Goal: Task Accomplishment & Management: Use online tool/utility

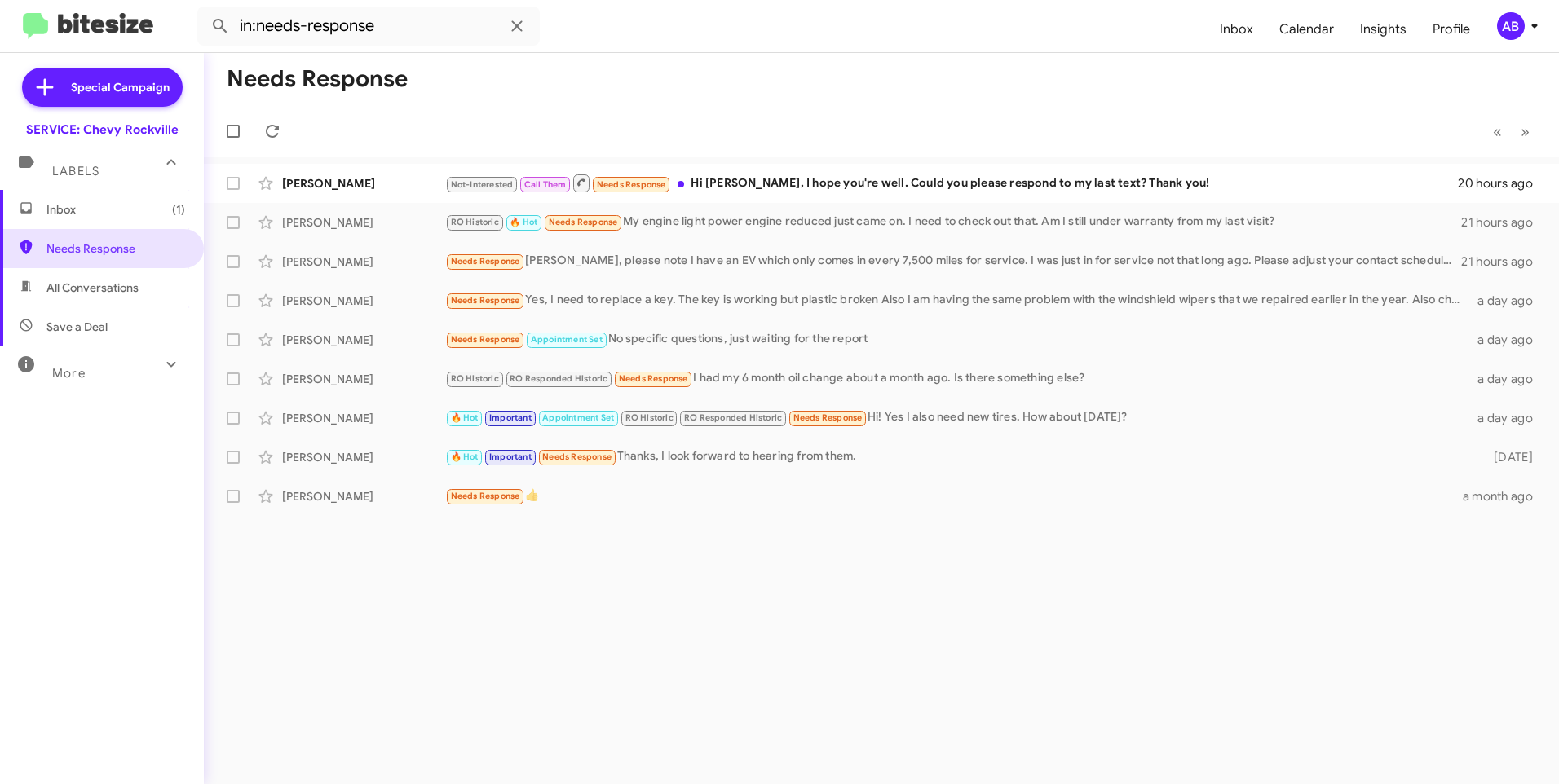
click at [632, 94] on mat-toolbar-row "Needs Response" at bounding box center [882, 79] width 1355 height 52
click at [1129, 80] on mat-toolbar-row "Needs Response" at bounding box center [882, 79] width 1355 height 52
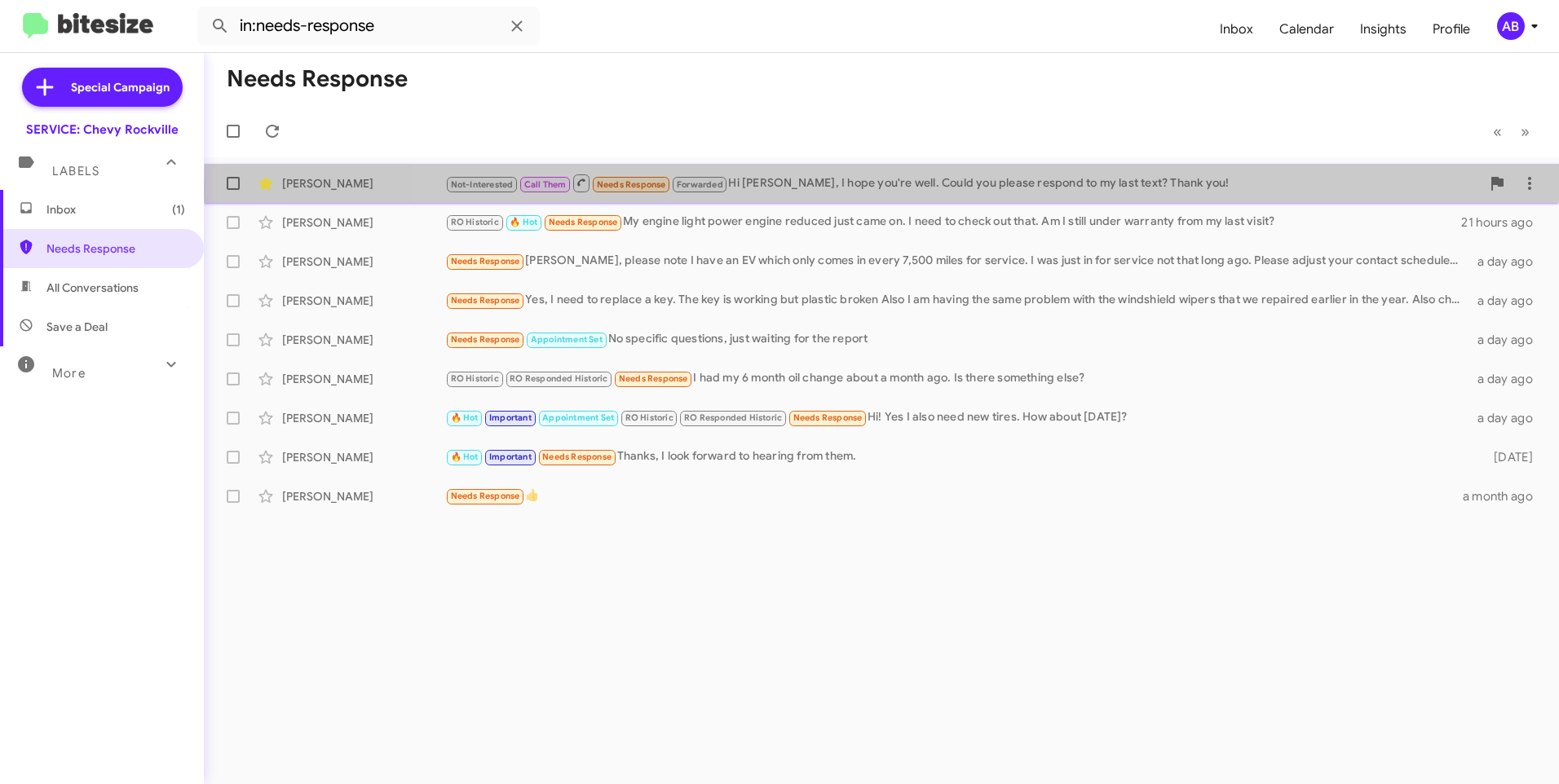
click at [1192, 192] on div "Not-Interested Call Them Needs Response Forwarded Hi Sammy, I hope you're well.…" at bounding box center [963, 182] width 1035 height 20
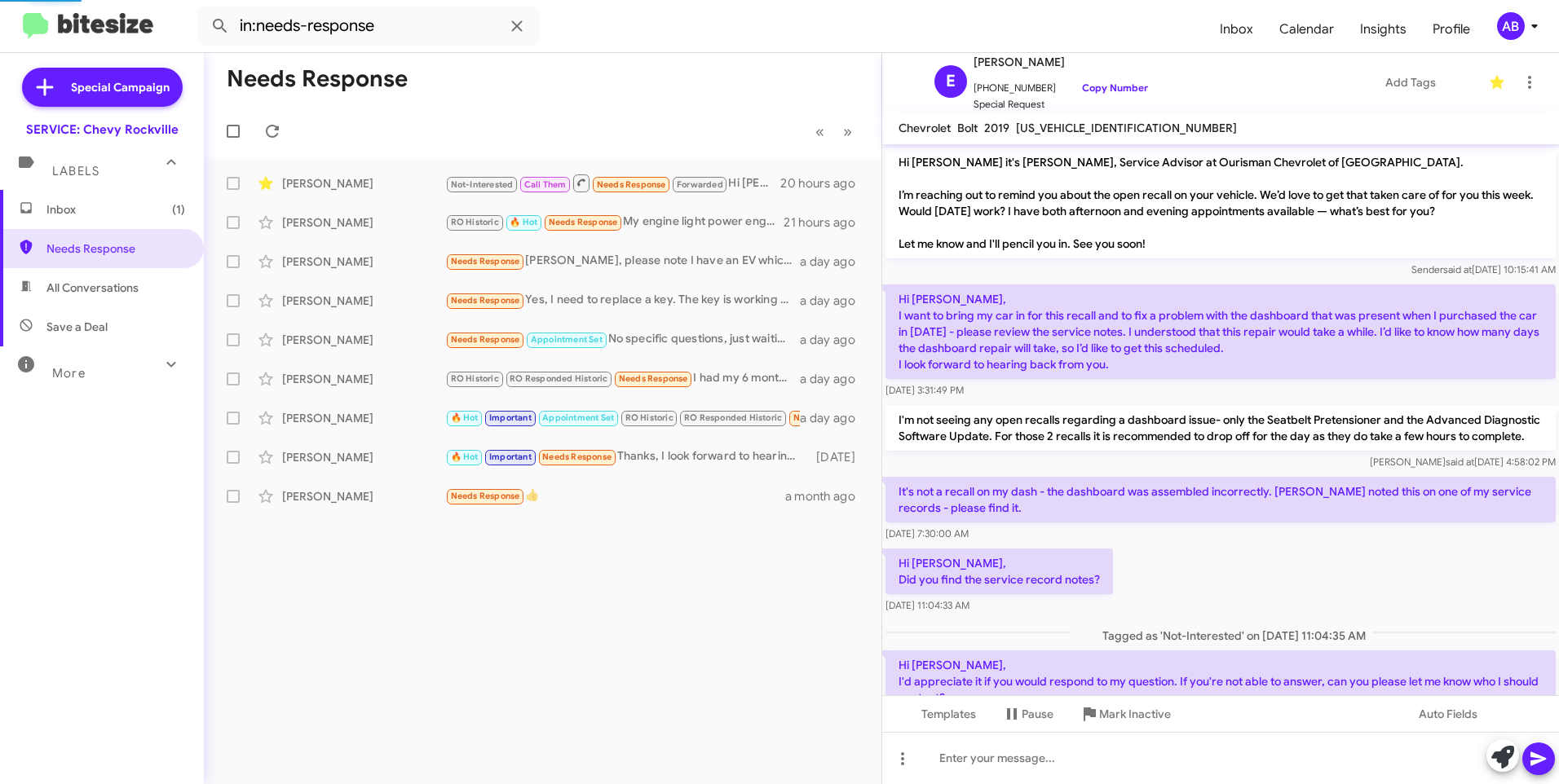
scroll to position [1080, 0]
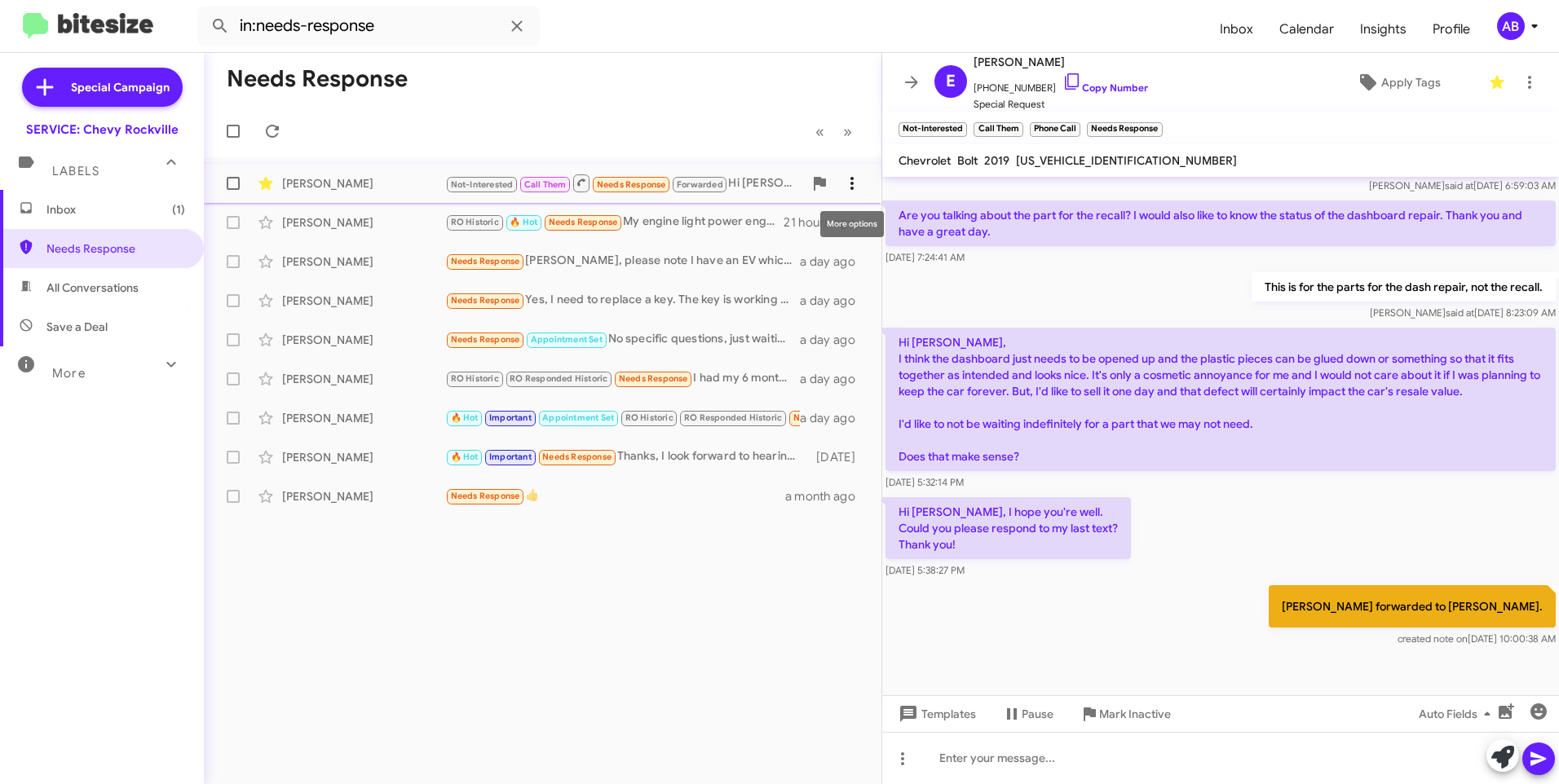
click at [844, 179] on icon at bounding box center [852, 183] width 20 height 20
click at [768, 261] on span "Mark as responded" at bounding box center [771, 264] width 167 height 39
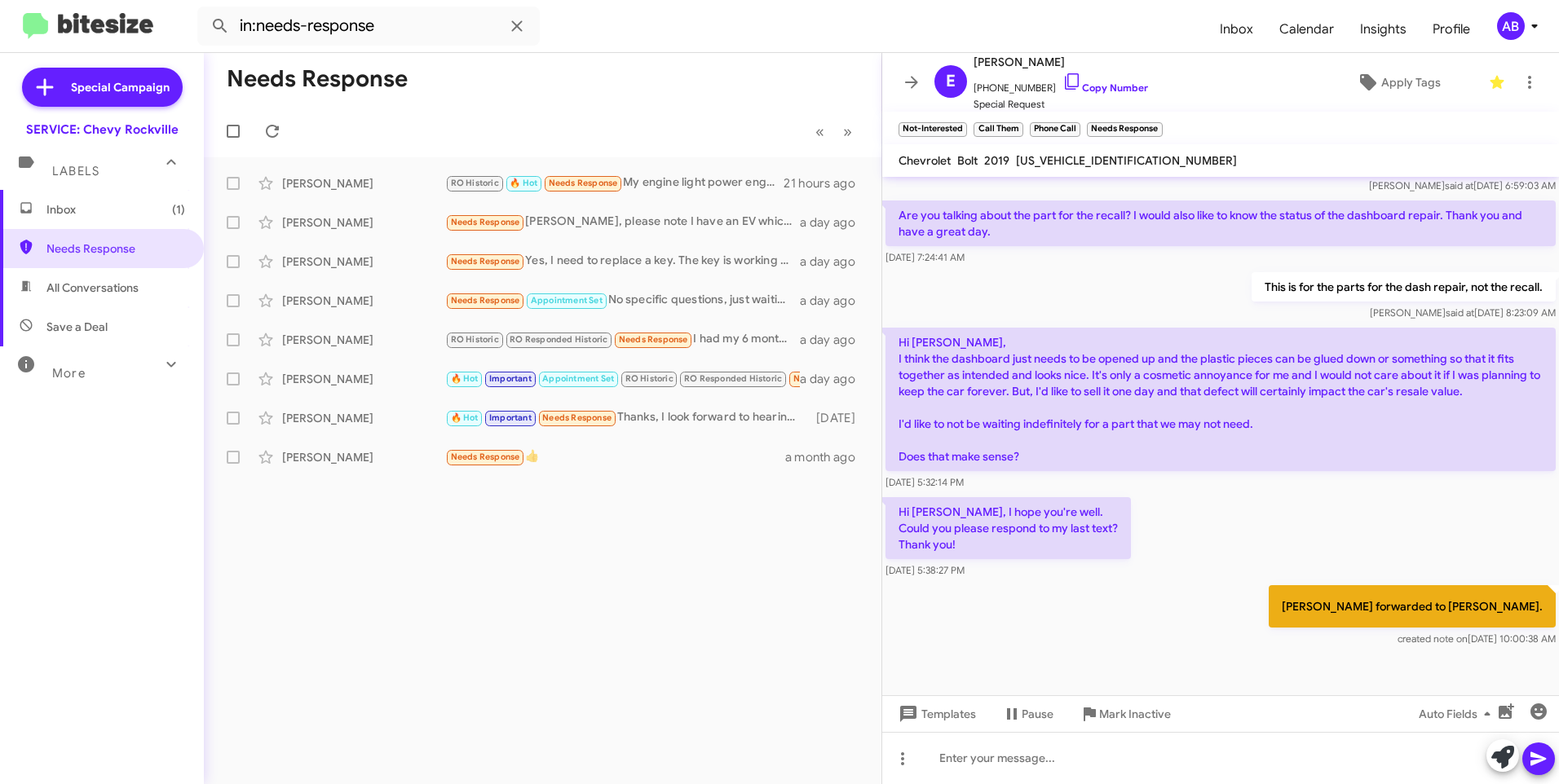
click at [697, 84] on mat-toolbar-row "Needs Response" at bounding box center [543, 79] width 677 height 52
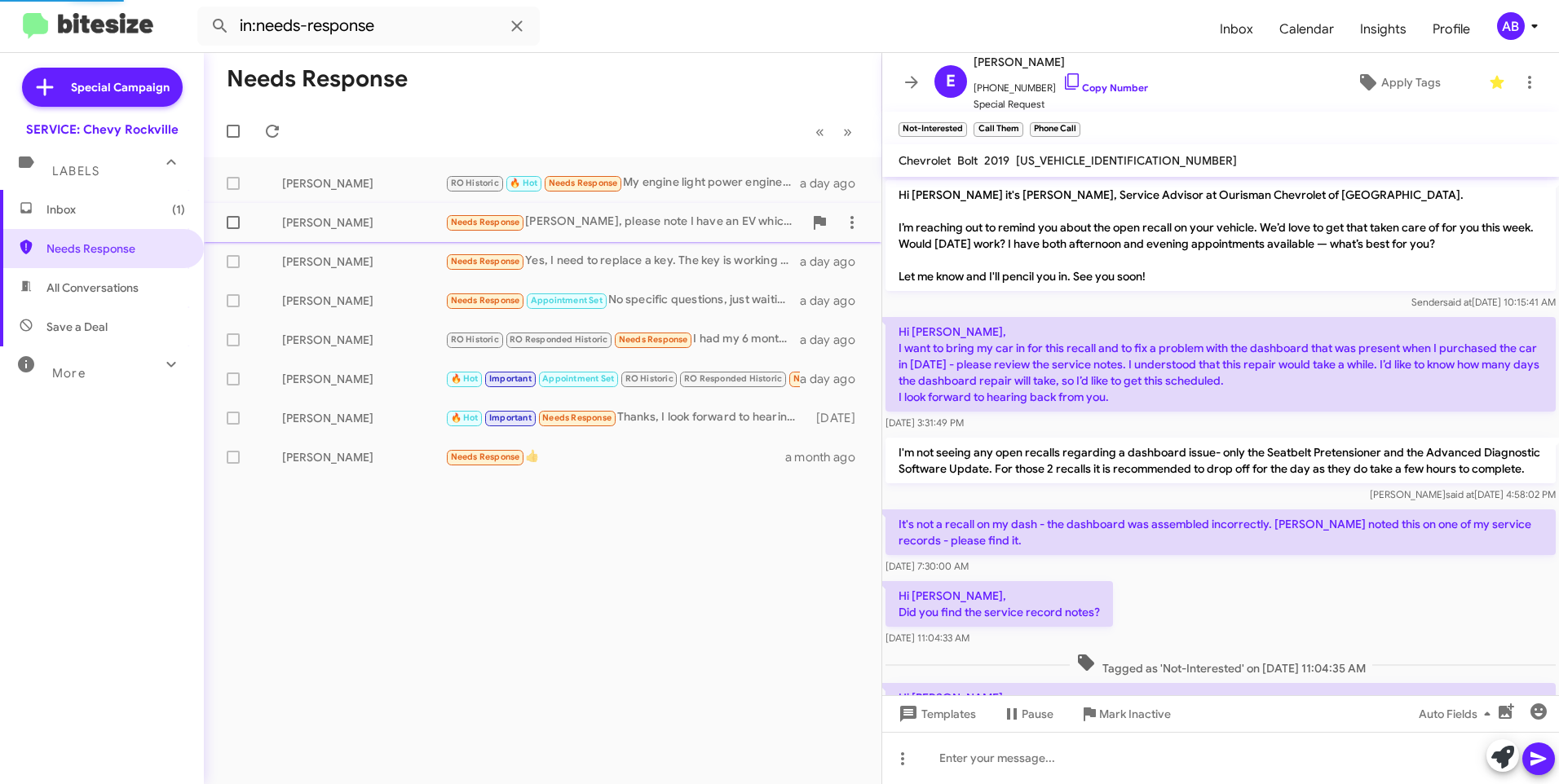
scroll to position [1080, 0]
